Goal: Check status: Check status

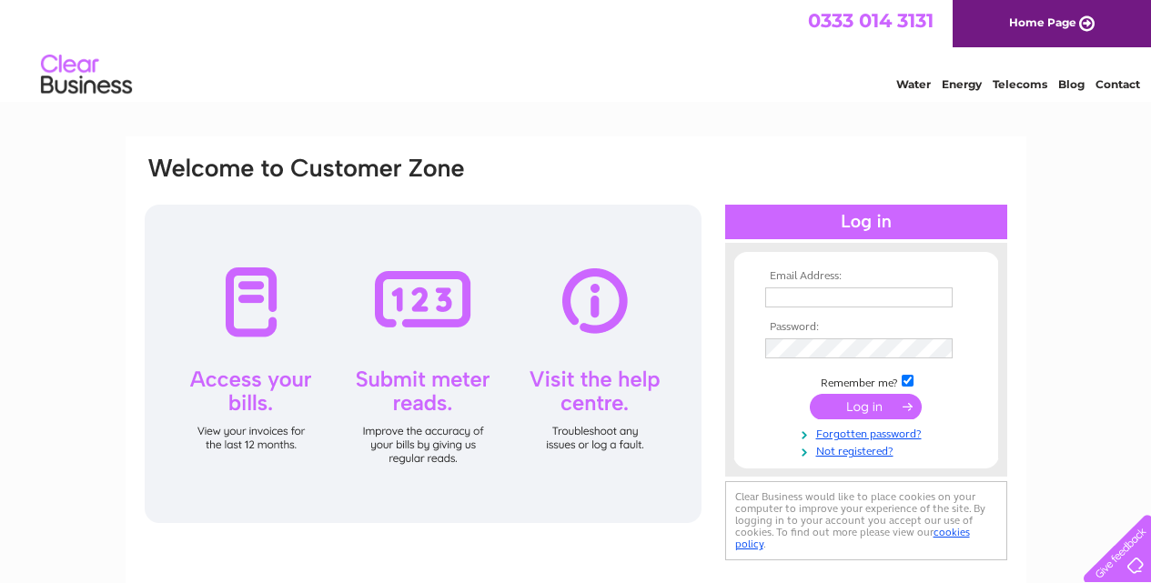
type input "accounts@thebatterycentre.com"
click at [866, 225] on div at bounding box center [866, 222] width 282 height 35
click at [870, 404] on input "submit" at bounding box center [866, 406] width 112 height 25
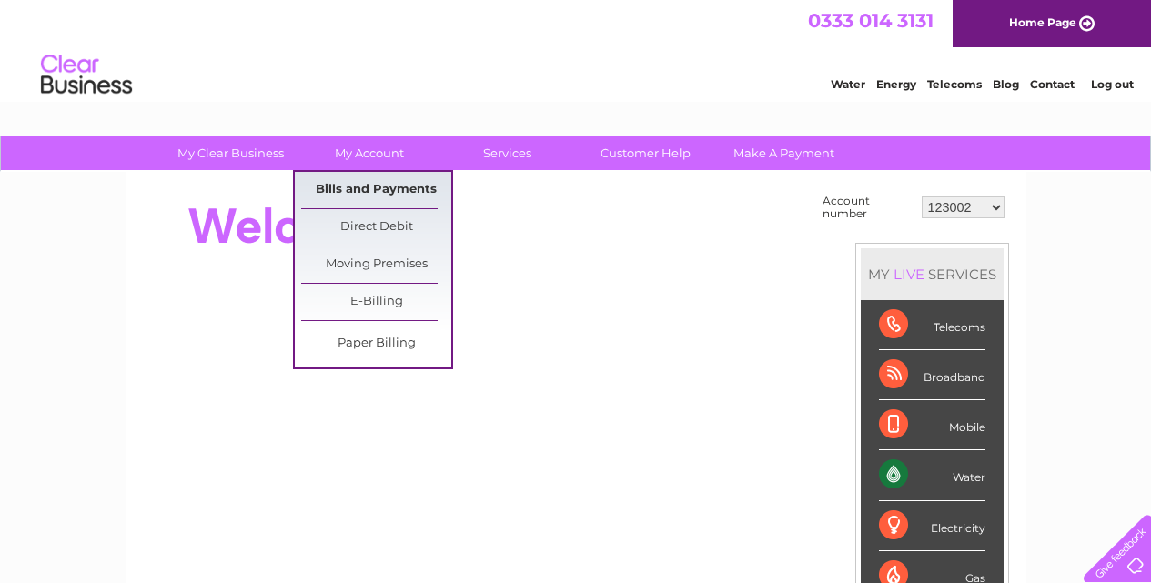
click at [375, 178] on link "Bills and Payments" at bounding box center [376, 190] width 150 height 36
